Goal: Find specific page/section: Find specific page/section

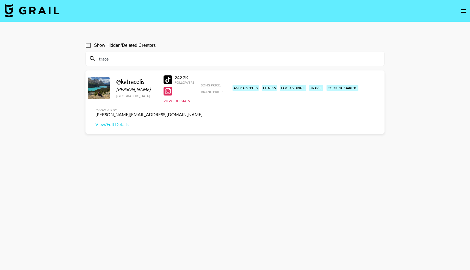
drag, startPoint x: 110, startPoint y: 61, endPoint x: 75, endPoint y: 61, distance: 34.9
click at [75, 61] on main "Show Hidden/Deleted Creators trace @ katracelis [PERSON_NAME] [GEOGRAPHIC_DATA]…" at bounding box center [235, 148] width 470 height 252
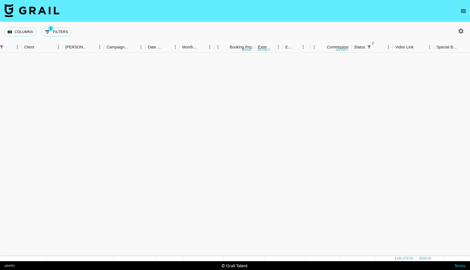
scroll to position [611, 161]
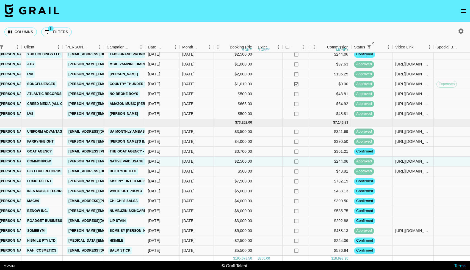
click at [464, 10] on icon "open drawer" at bounding box center [464, 11] width 7 height 7
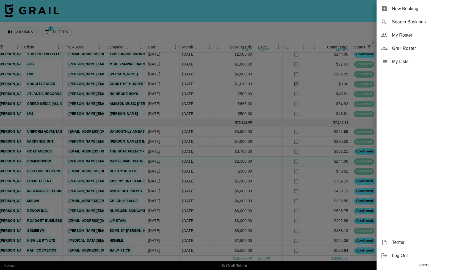
click at [402, 34] on span "My Roster" at bounding box center [429, 35] width 74 height 7
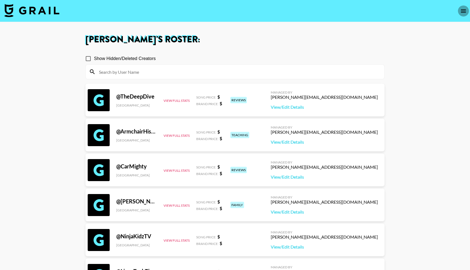
click at [464, 10] on icon "open drawer" at bounding box center [464, 11] width 7 height 7
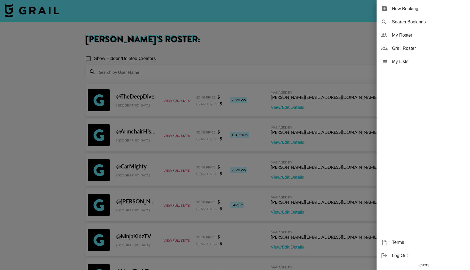
drag, startPoint x: 396, startPoint y: 34, endPoint x: 396, endPoint y: 51, distance: 17.1
click at [396, 51] on ul "New Booking Search Bookings My Roster Grail Roster My Lists" at bounding box center [424, 35] width 94 height 70
click at [396, 51] on span "Grail Roster" at bounding box center [429, 48] width 74 height 7
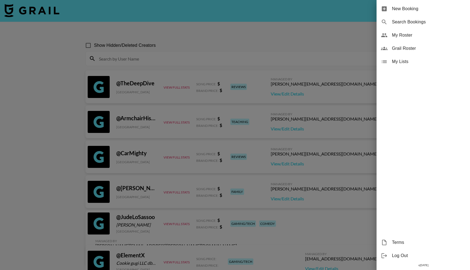
click at [153, 59] on div at bounding box center [235, 135] width 470 height 270
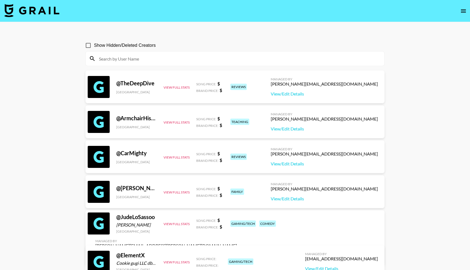
click at [153, 59] on input at bounding box center [239, 58] width 286 height 9
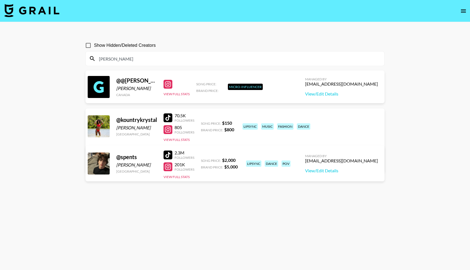
drag, startPoint x: 116, startPoint y: 60, endPoint x: 94, endPoint y: 59, distance: 21.7
click at [94, 59] on div "[PERSON_NAME]" at bounding box center [235, 58] width 299 height 14
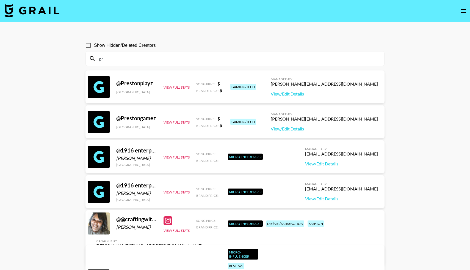
type input "p"
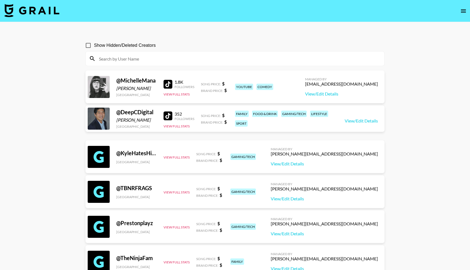
click at [37, 11] on img at bounding box center [31, 10] width 55 height 13
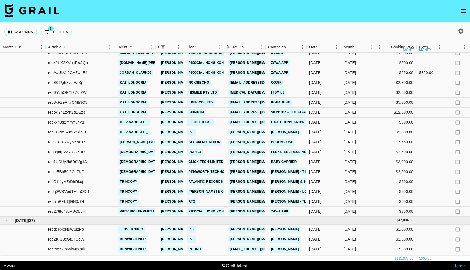
scroll to position [241, 0]
